Goal: Transaction & Acquisition: Purchase product/service

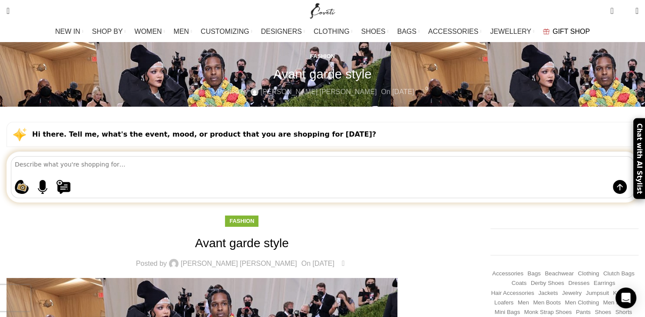
click at [555, 30] on span "GIFT SHOP" at bounding box center [570, 31] width 37 height 8
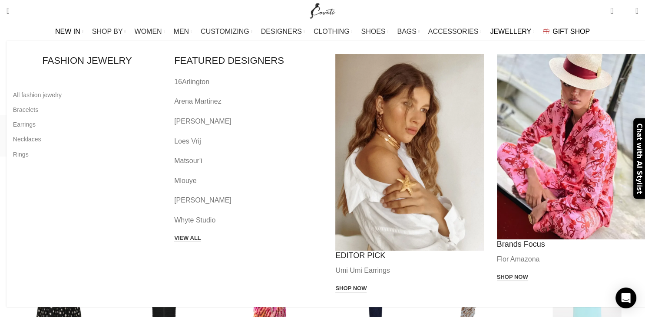
click at [214, 84] on link "16Arlington" at bounding box center [248, 81] width 148 height 11
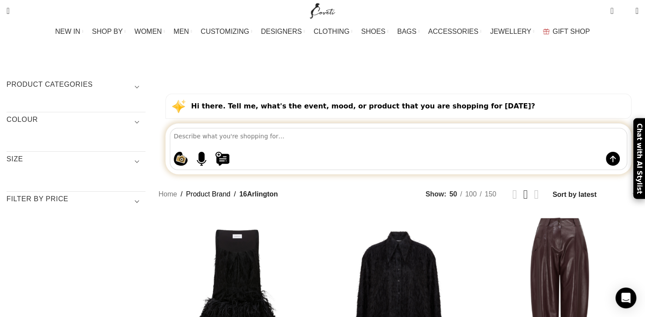
scroll to position [137, 0]
